Goal: Information Seeking & Learning: Learn about a topic

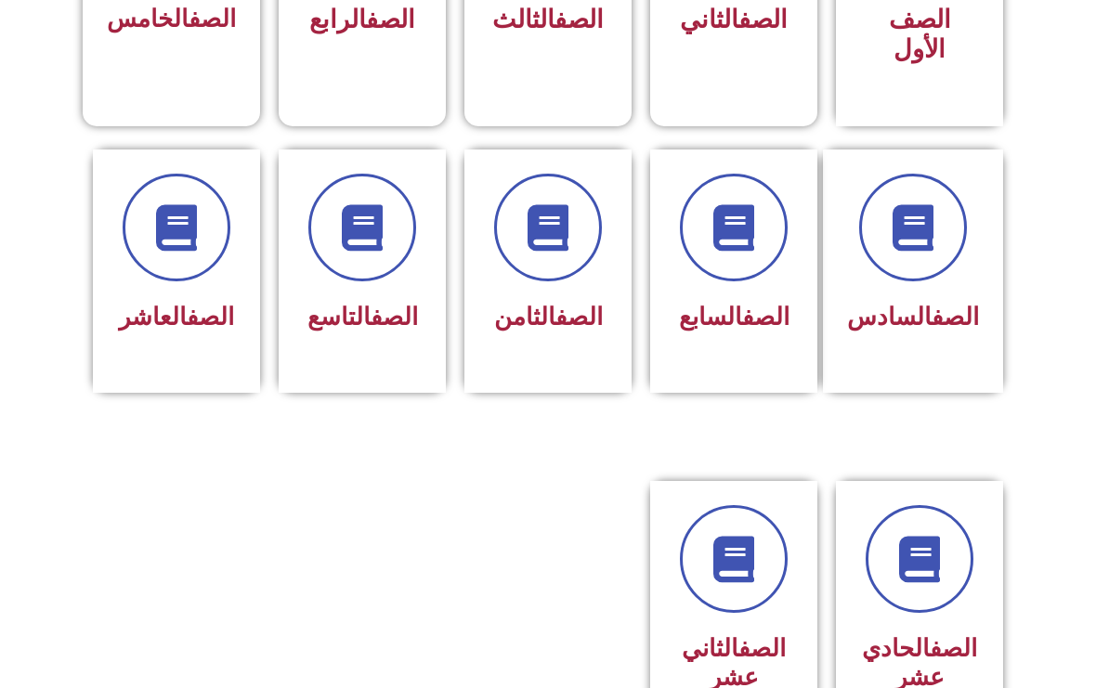
scroll to position [674, 0]
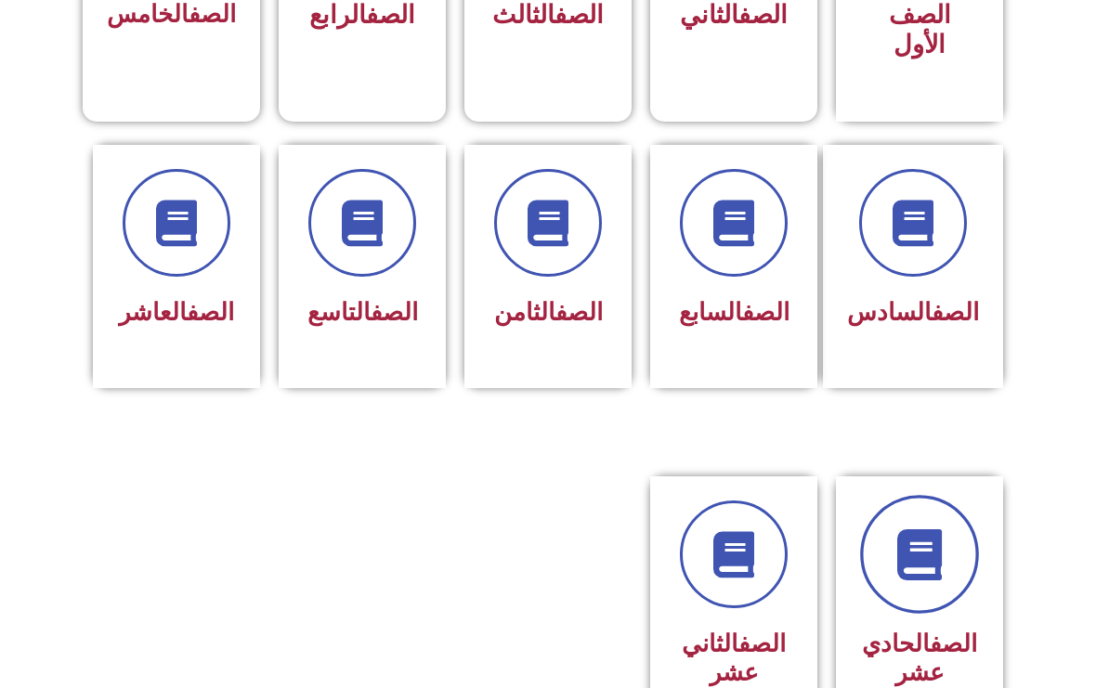
click at [928, 580] on icon at bounding box center [919, 554] width 51 height 51
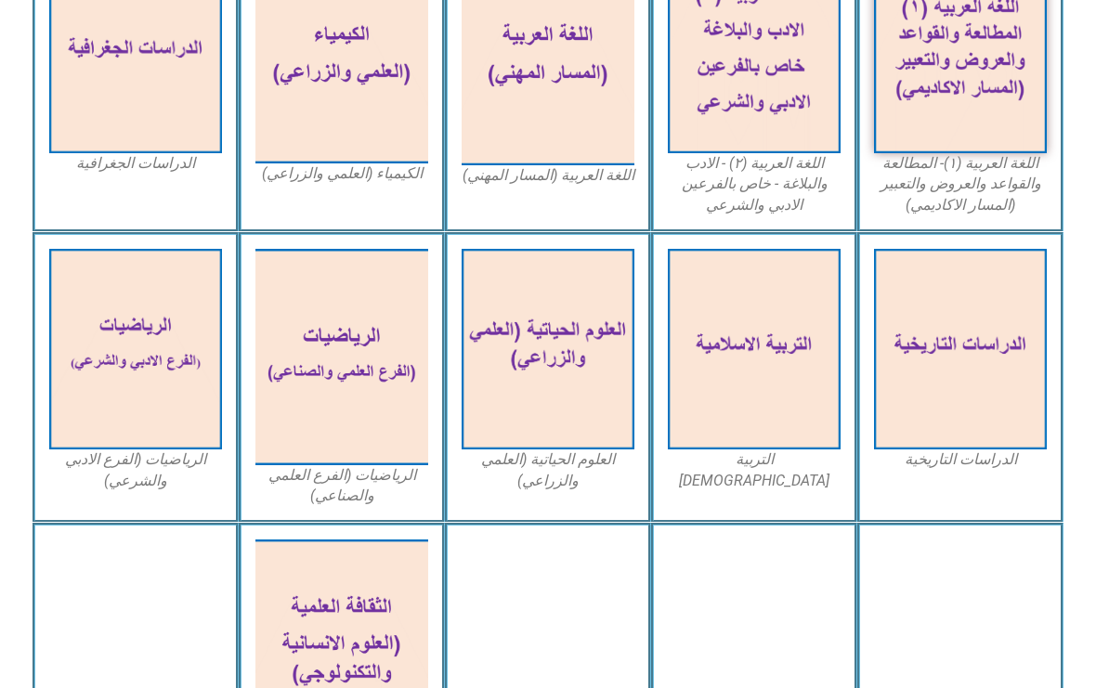
scroll to position [617, 0]
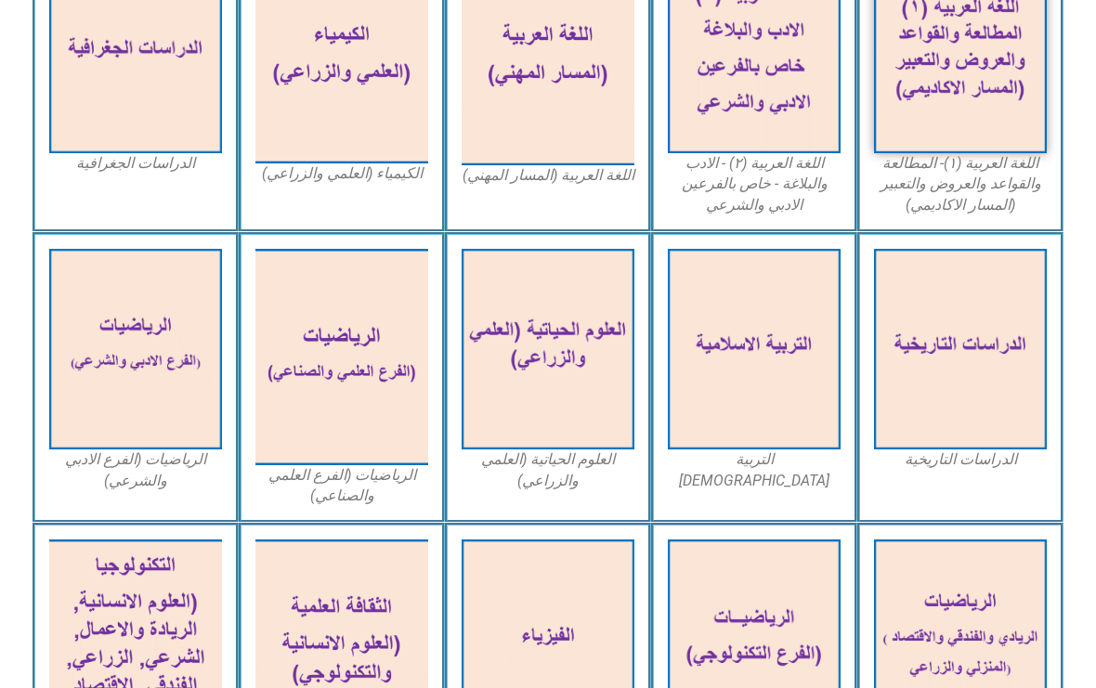
click at [748, 363] on img at bounding box center [754, 349] width 173 height 201
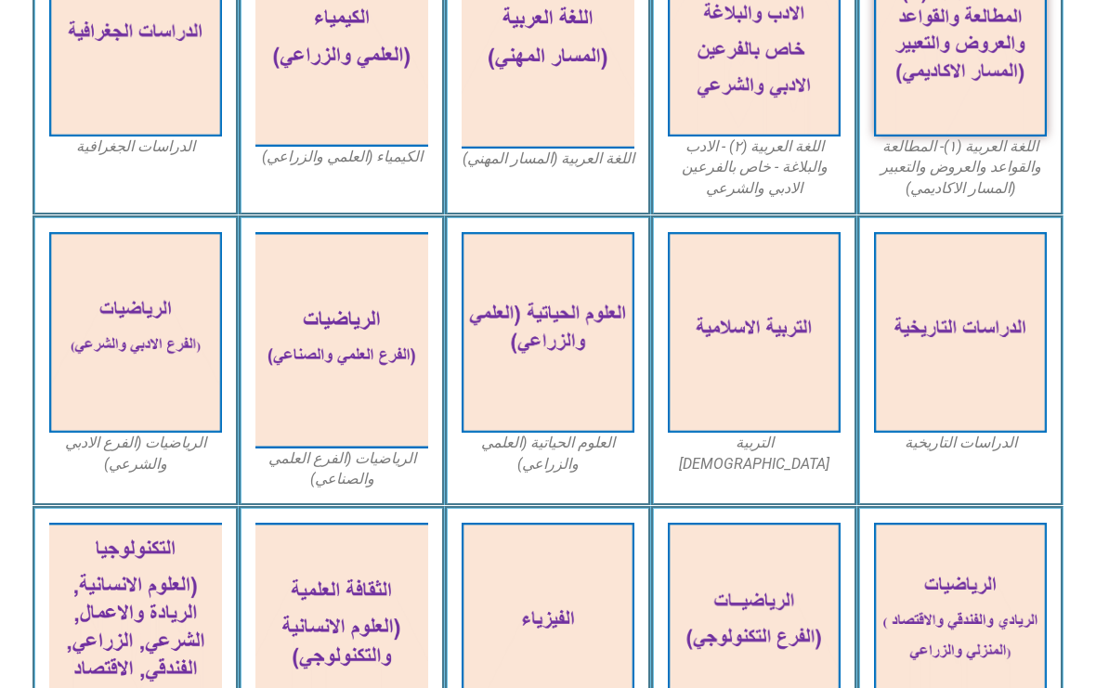
click at [774, 360] on img at bounding box center [754, 332] width 173 height 201
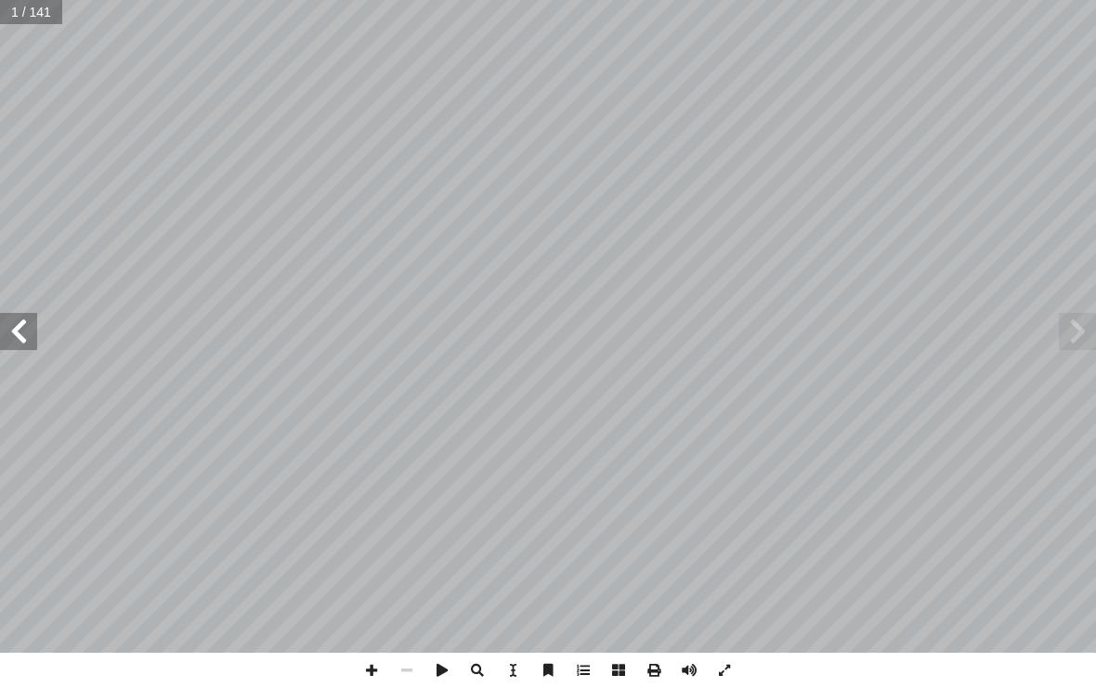
click at [17, 12] on input "text" at bounding box center [31, 12] width 63 height 24
type input "**"
click at [30, 322] on span at bounding box center [18, 331] width 37 height 37
click at [36, 315] on span at bounding box center [18, 331] width 37 height 37
click at [33, 322] on span at bounding box center [18, 331] width 37 height 37
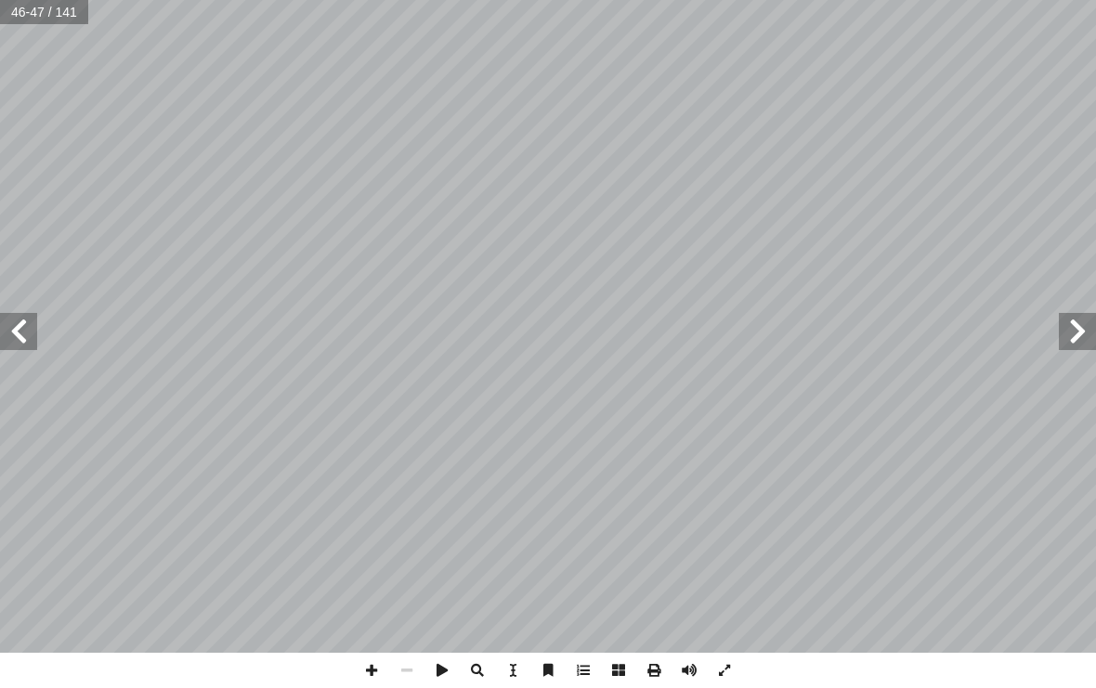
click at [33, 324] on span at bounding box center [18, 331] width 37 height 37
click at [24, 329] on span at bounding box center [18, 331] width 37 height 37
click at [24, 327] on span at bounding box center [18, 331] width 37 height 37
click at [24, 324] on span at bounding box center [18, 331] width 37 height 37
click at [1062, 325] on span at bounding box center [1077, 331] width 37 height 37
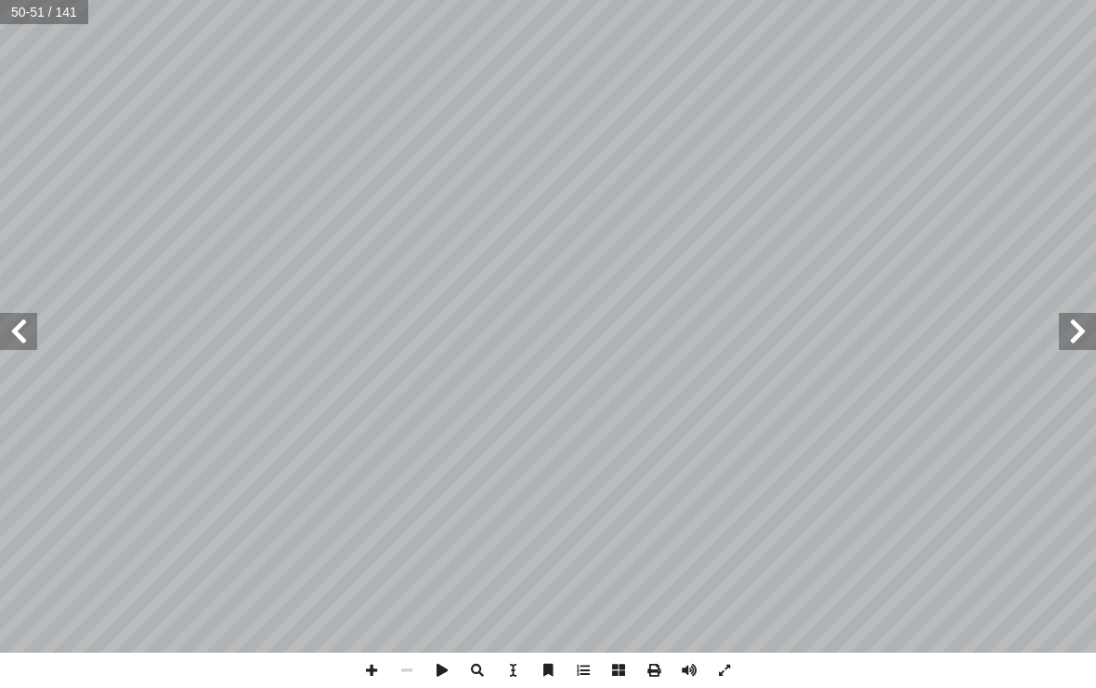
click at [35, 319] on span at bounding box center [18, 331] width 37 height 37
click at [35, 317] on span at bounding box center [18, 331] width 37 height 37
click at [28, 322] on span at bounding box center [18, 331] width 37 height 37
click at [1066, 328] on span at bounding box center [1077, 331] width 37 height 37
click at [33, 319] on span at bounding box center [18, 331] width 37 height 37
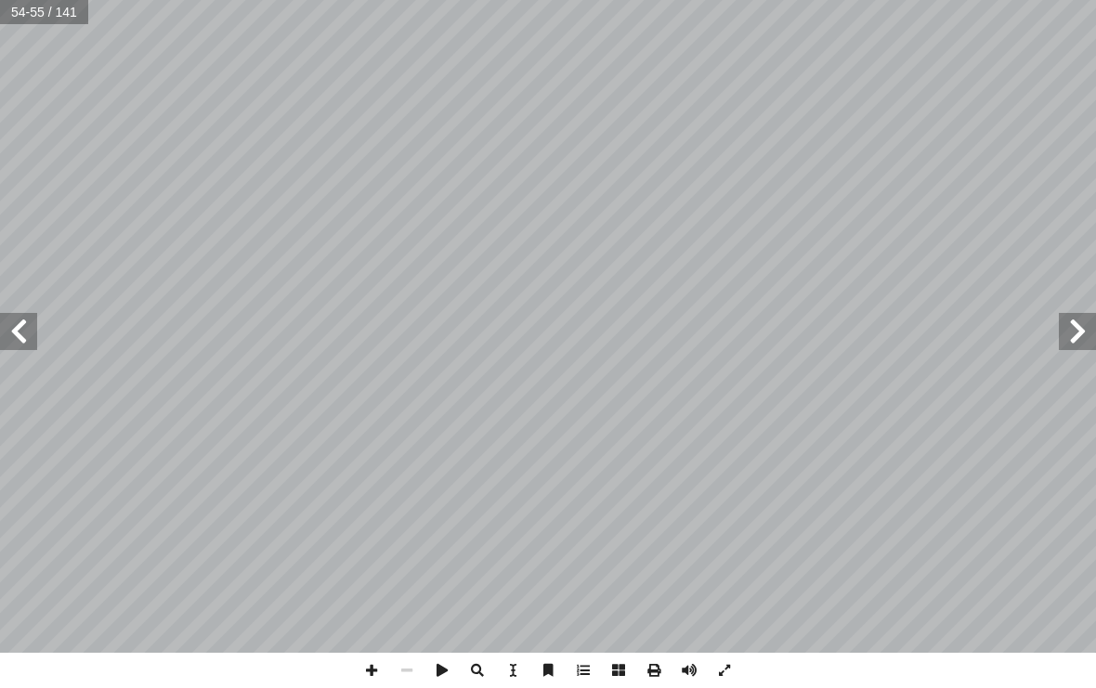
click at [34, 333] on span at bounding box center [18, 331] width 37 height 37
click at [35, 337] on span at bounding box center [18, 331] width 37 height 37
click at [32, 338] on span at bounding box center [18, 331] width 37 height 37
click at [25, 339] on span at bounding box center [18, 331] width 37 height 37
click at [32, 341] on span at bounding box center [18, 331] width 37 height 37
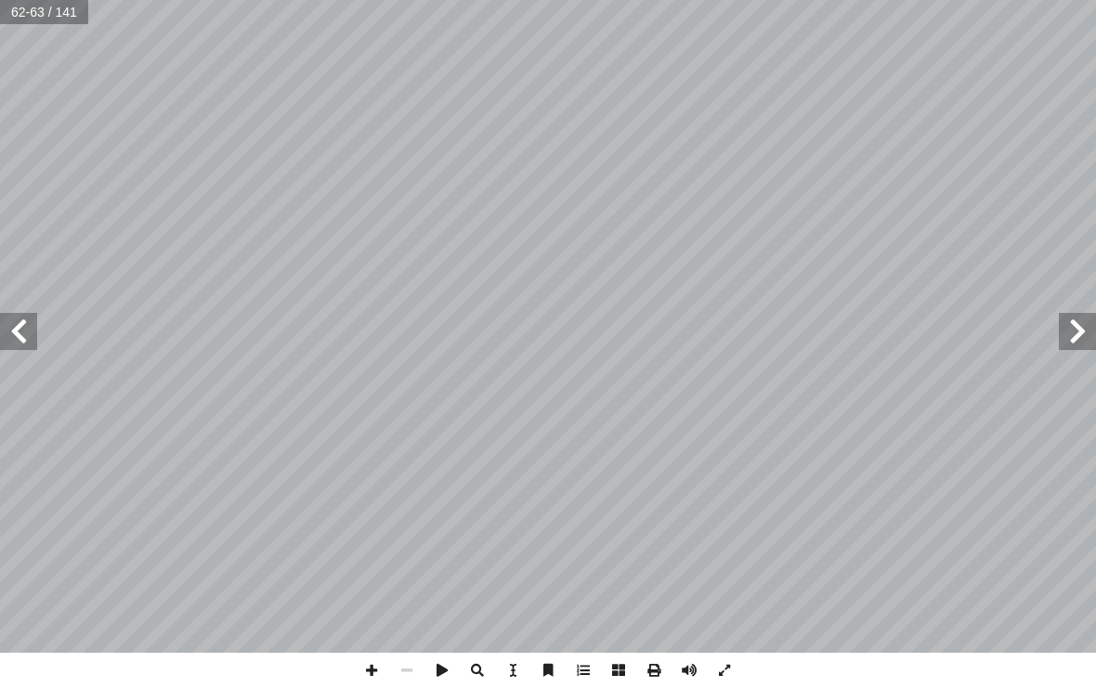
click at [35, 345] on span at bounding box center [18, 331] width 37 height 37
click at [26, 341] on span at bounding box center [18, 331] width 37 height 37
click at [1065, 313] on span at bounding box center [1077, 331] width 37 height 37
click at [1059, 321] on span at bounding box center [1077, 331] width 37 height 37
click at [30, 21] on input "text" at bounding box center [44, 12] width 89 height 24
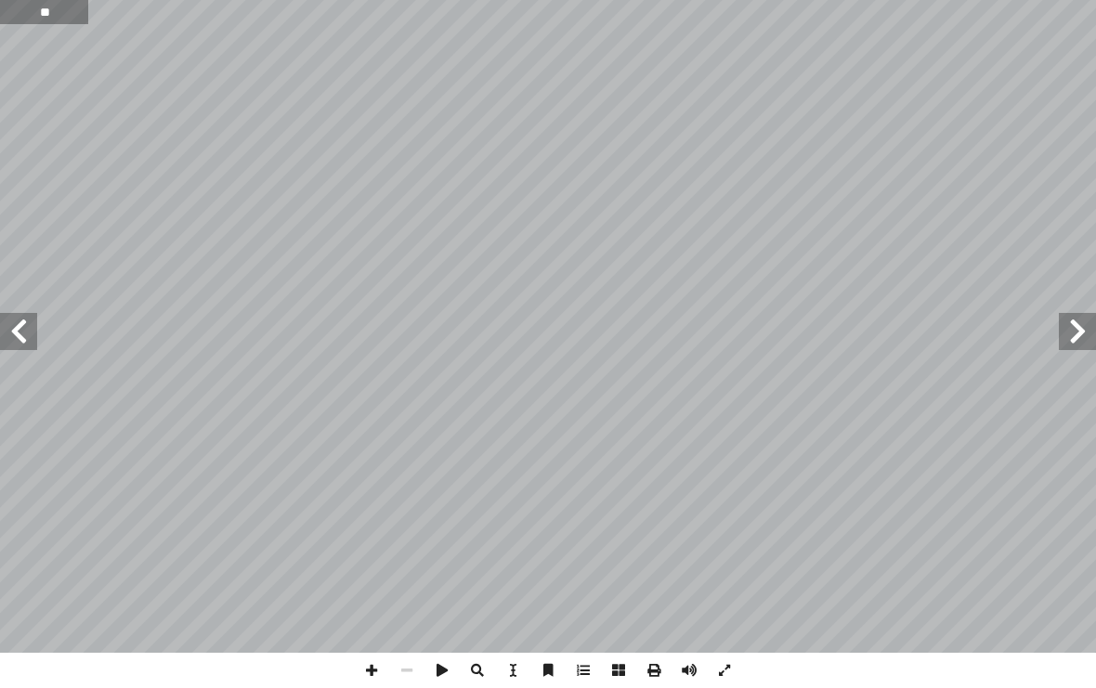
type input "**"
click at [1069, 321] on span at bounding box center [1077, 331] width 37 height 37
click at [1072, 313] on span at bounding box center [1077, 331] width 37 height 37
click at [1070, 318] on span at bounding box center [1077, 331] width 37 height 37
click at [1081, 325] on span at bounding box center [1077, 331] width 37 height 37
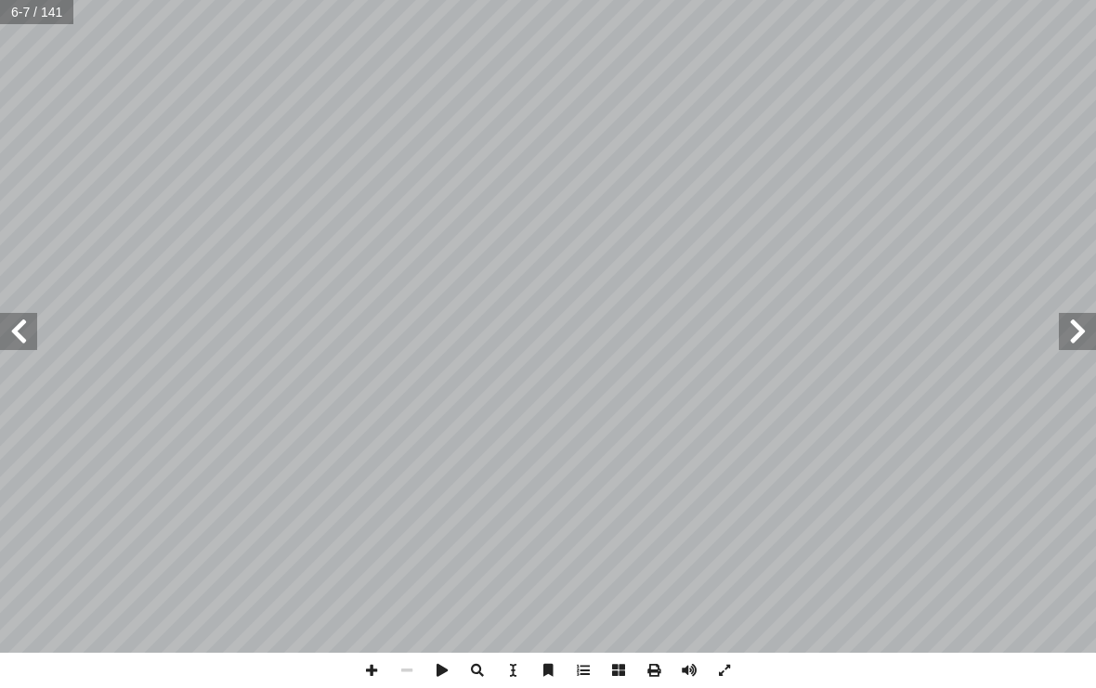
click at [1065, 322] on span at bounding box center [1077, 331] width 37 height 37
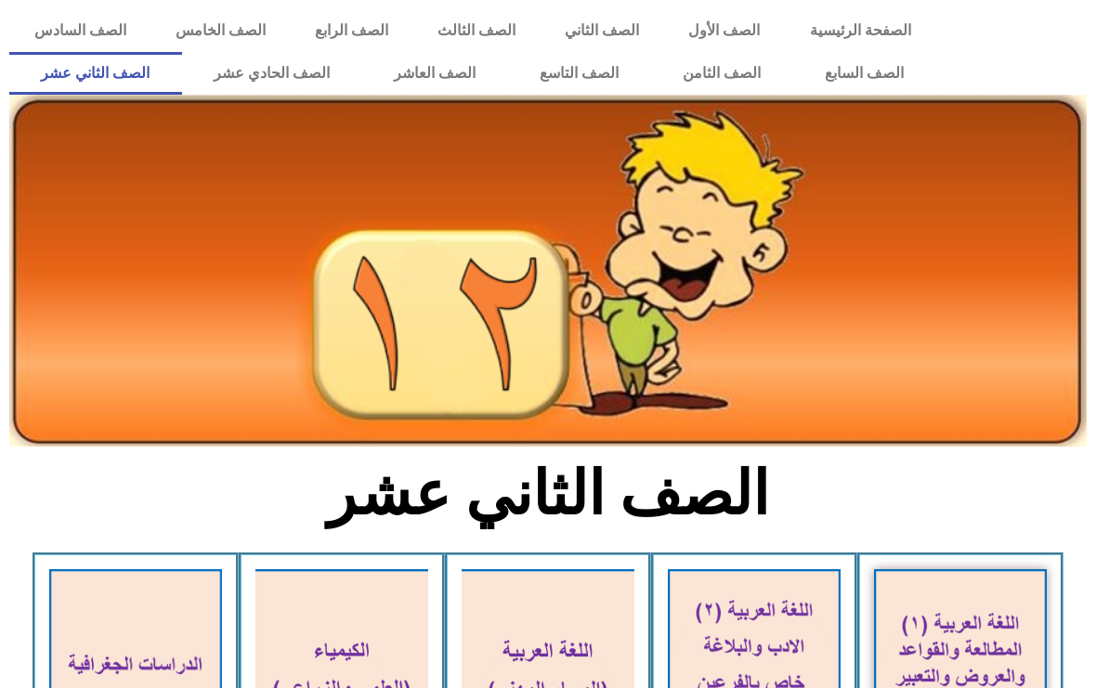
click at [245, 74] on link "الصف الحادي عشر" at bounding box center [272, 73] width 180 height 43
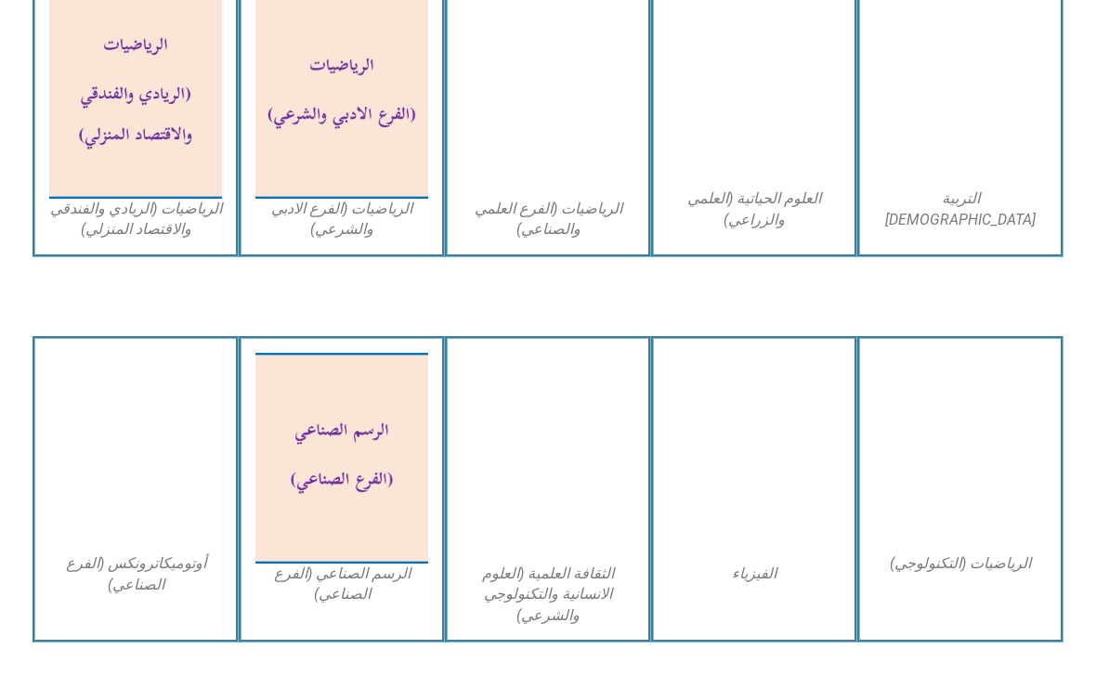
scroll to position [1271, 0]
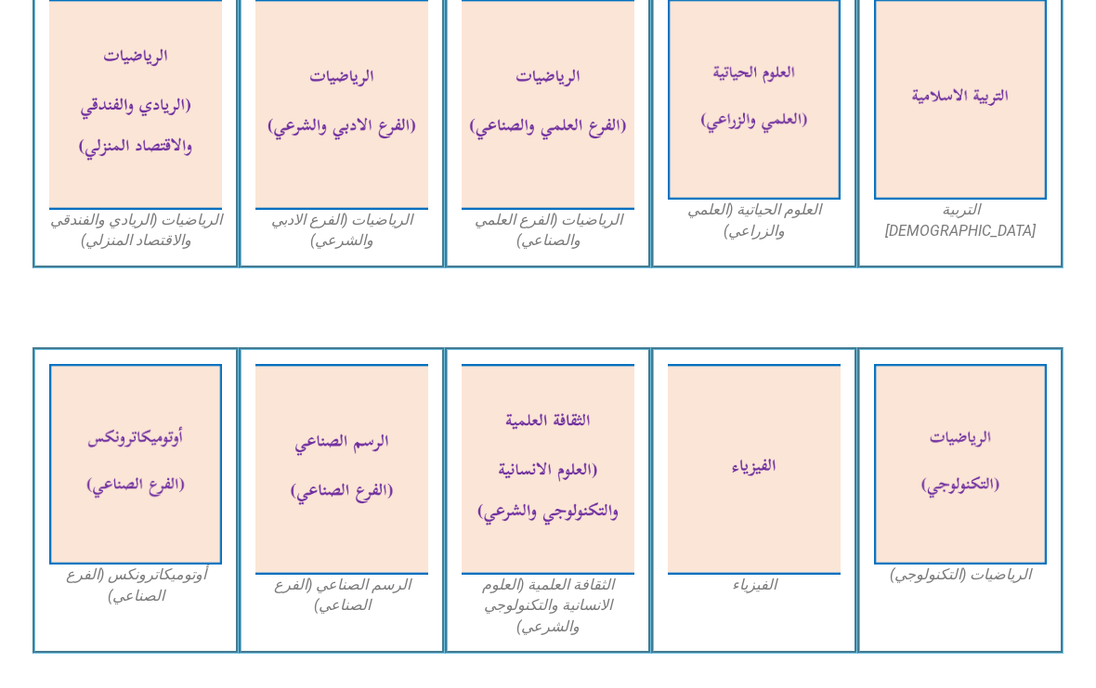
click at [1000, 167] on img at bounding box center [960, 99] width 173 height 201
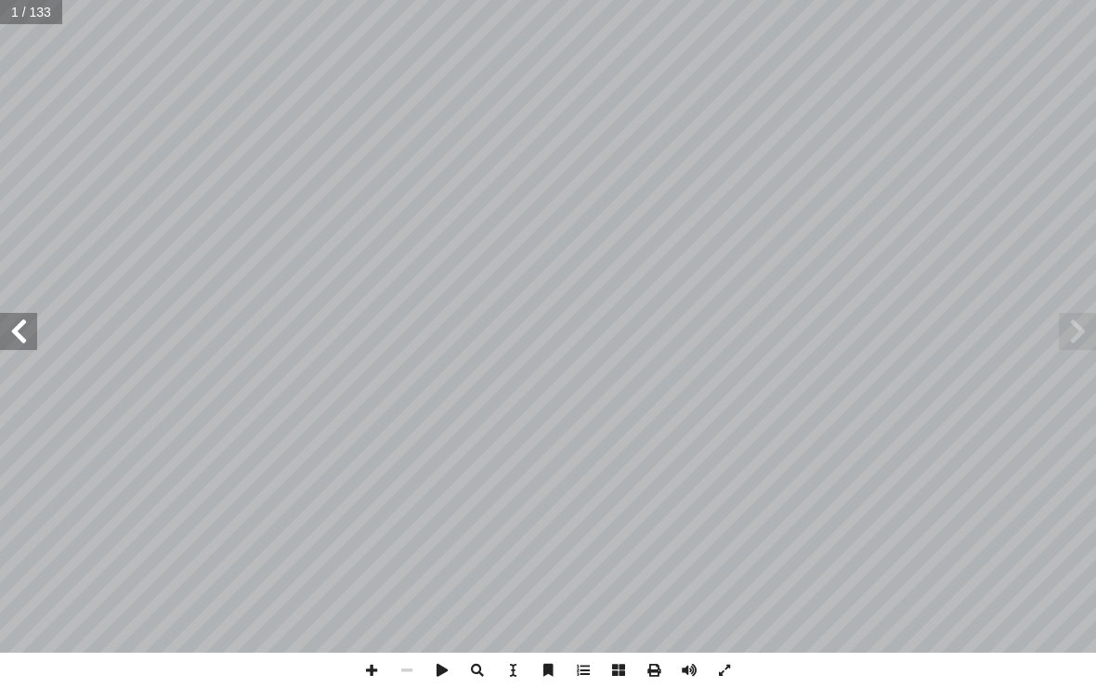
click at [27, 10] on input "text" at bounding box center [31, 12] width 63 height 24
type input "**"
click at [36, 318] on span at bounding box center [18, 331] width 37 height 37
click at [34, 319] on span at bounding box center [18, 331] width 37 height 37
click at [20, 328] on span at bounding box center [18, 331] width 37 height 37
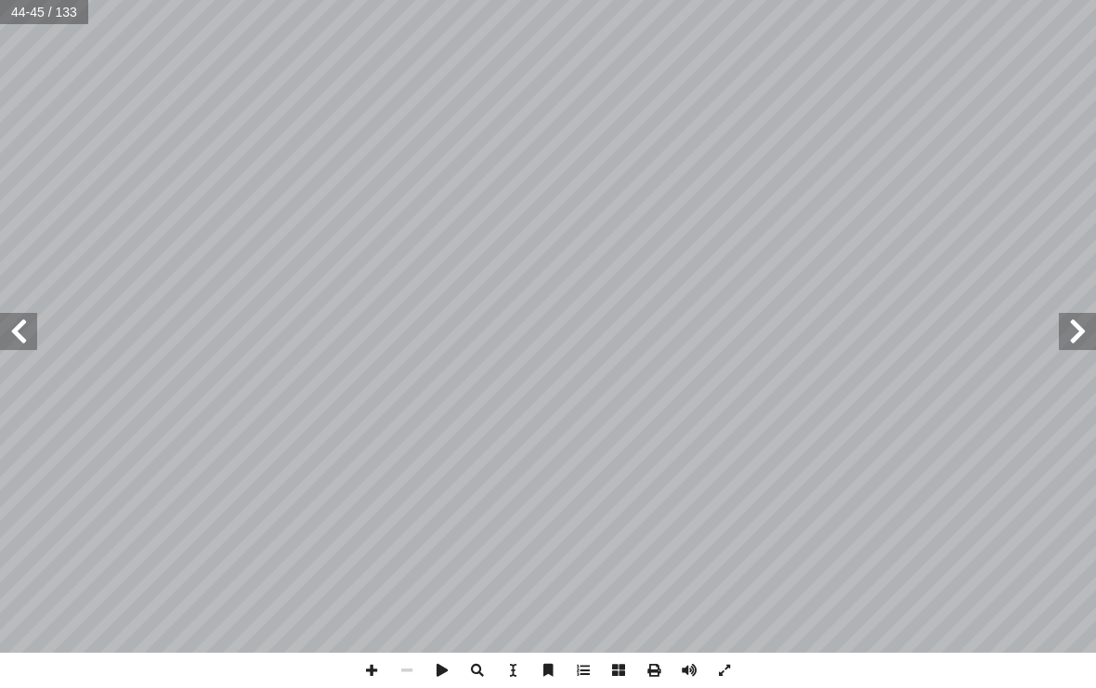
click at [22, 328] on span at bounding box center [18, 331] width 37 height 37
click at [19, 332] on span at bounding box center [18, 331] width 37 height 37
click at [1062, 337] on span at bounding box center [1077, 331] width 37 height 37
click at [1060, 335] on span at bounding box center [1077, 331] width 37 height 37
click at [9, 318] on span at bounding box center [18, 331] width 37 height 37
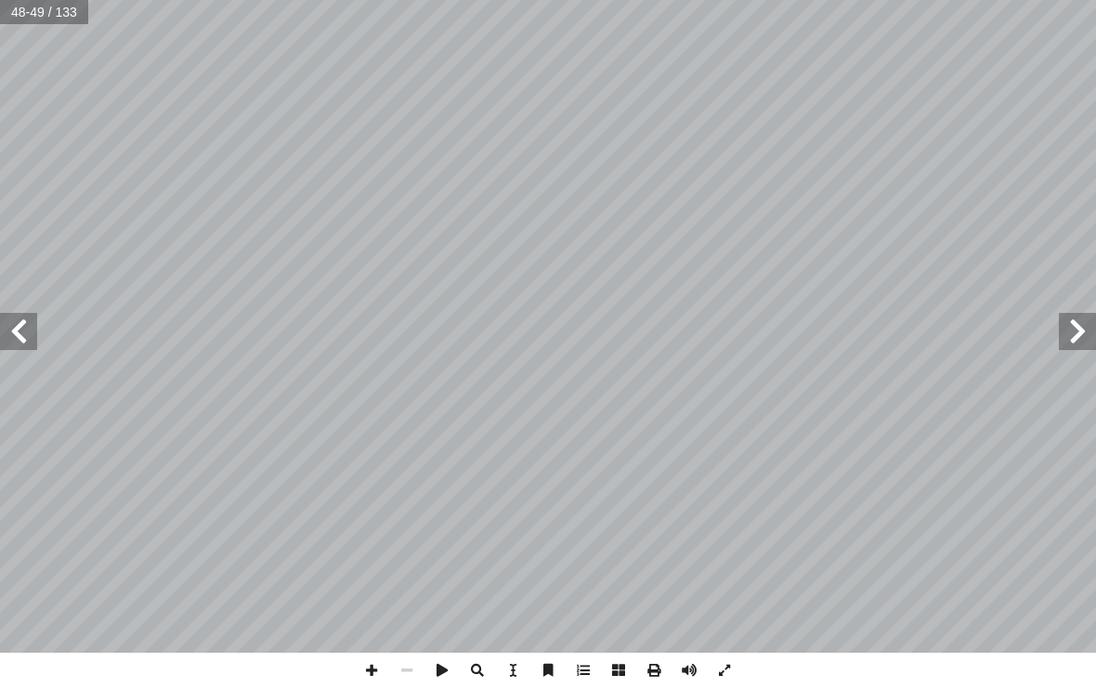
click at [30, 317] on span at bounding box center [18, 331] width 37 height 37
click at [1065, 323] on span at bounding box center [1077, 331] width 37 height 37
click at [1060, 339] on span at bounding box center [1077, 331] width 37 height 37
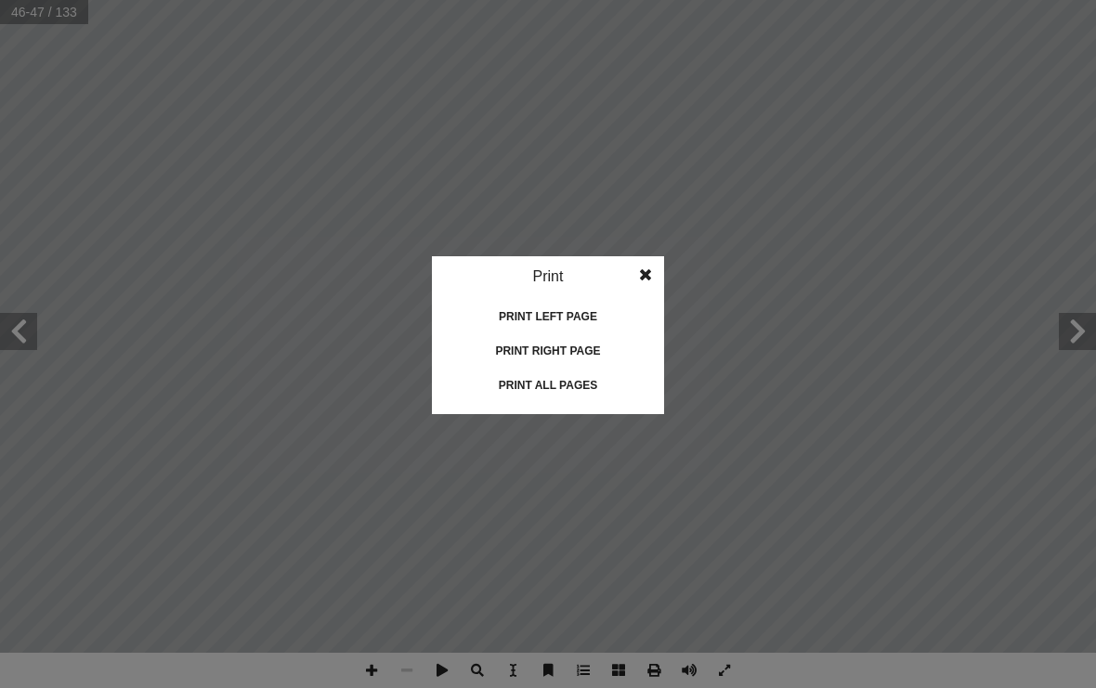
click at [612, 382] on div "Print all pages" at bounding box center [548, 386] width 186 height 30
